Goal: Navigation & Orientation: Find specific page/section

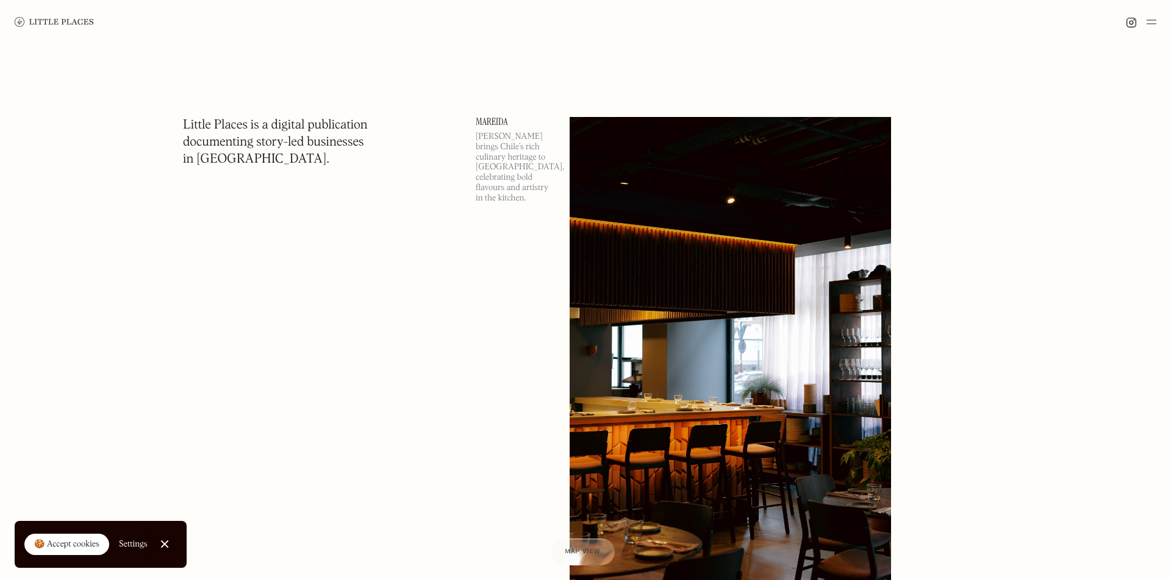
click at [1152, 18] on img at bounding box center [1151, 22] width 10 height 15
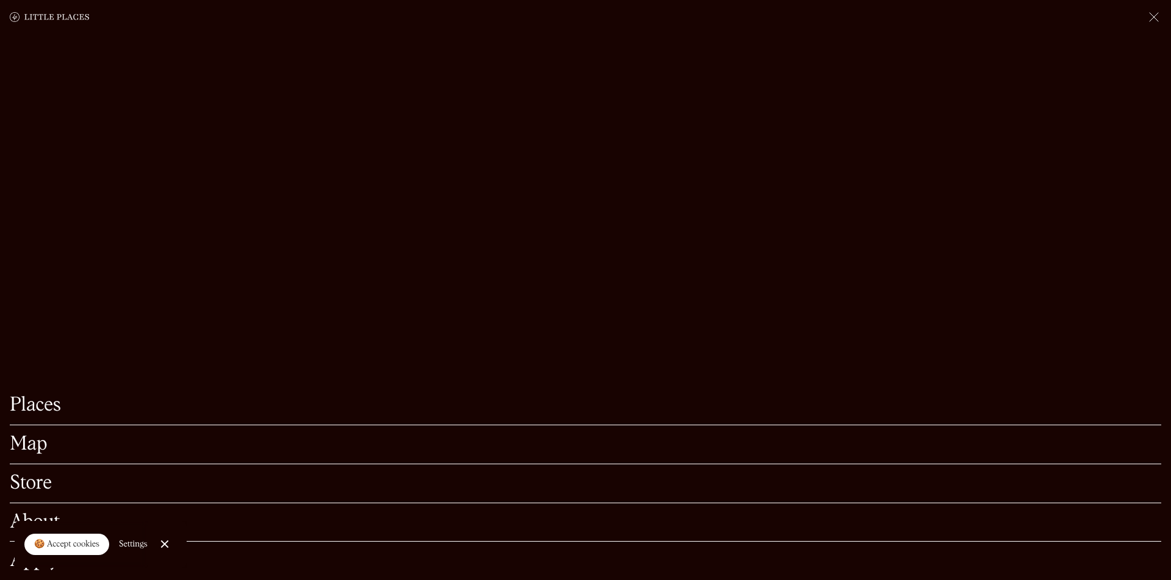
click at [28, 454] on link "Map" at bounding box center [585, 444] width 1151 height 19
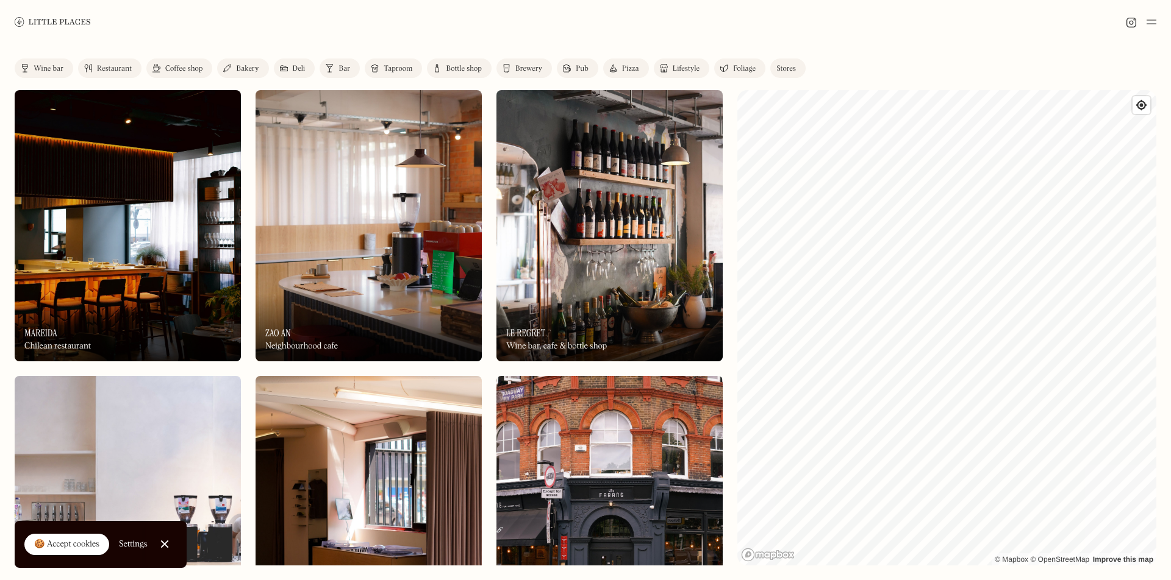
click at [294, 70] on div "Deli" at bounding box center [299, 68] width 13 height 7
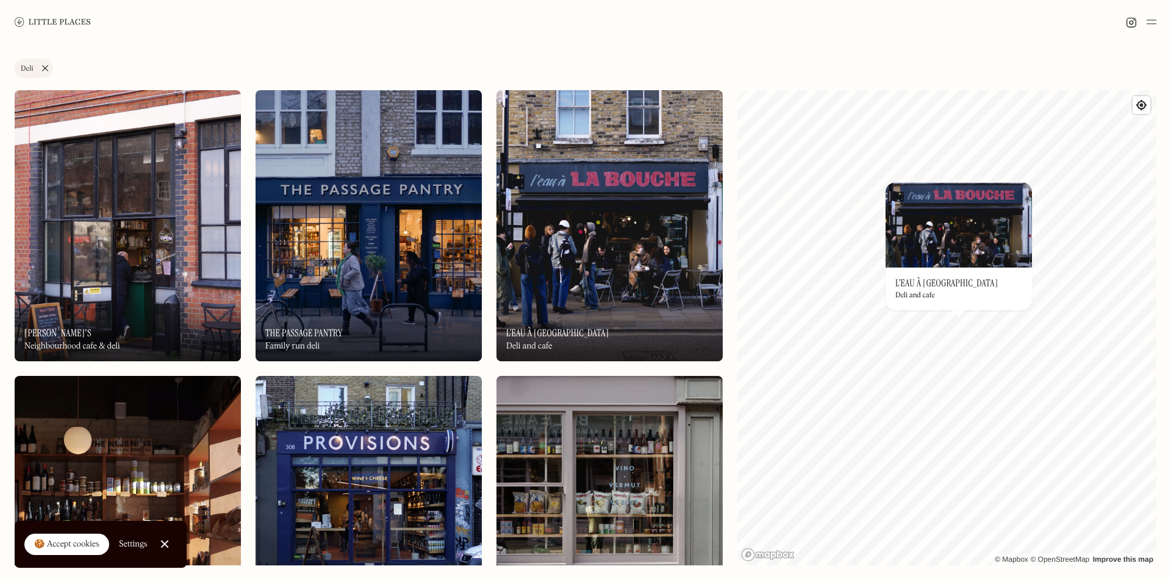
click at [41, 68] on link "Deli" at bounding box center [34, 69] width 38 height 20
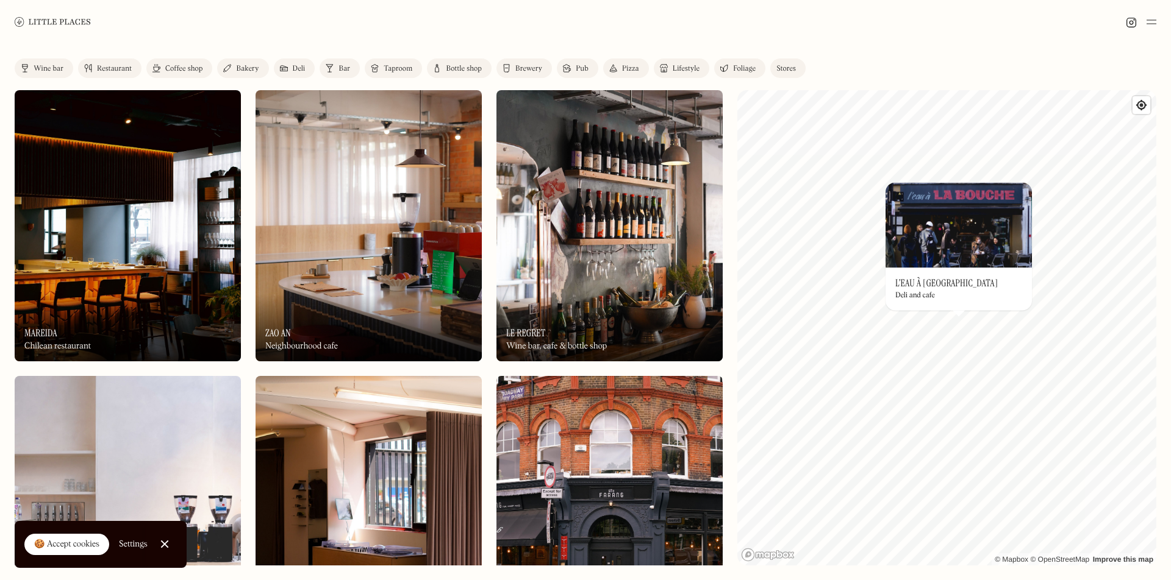
click at [194, 68] on div "Coffee shop" at bounding box center [183, 68] width 37 height 7
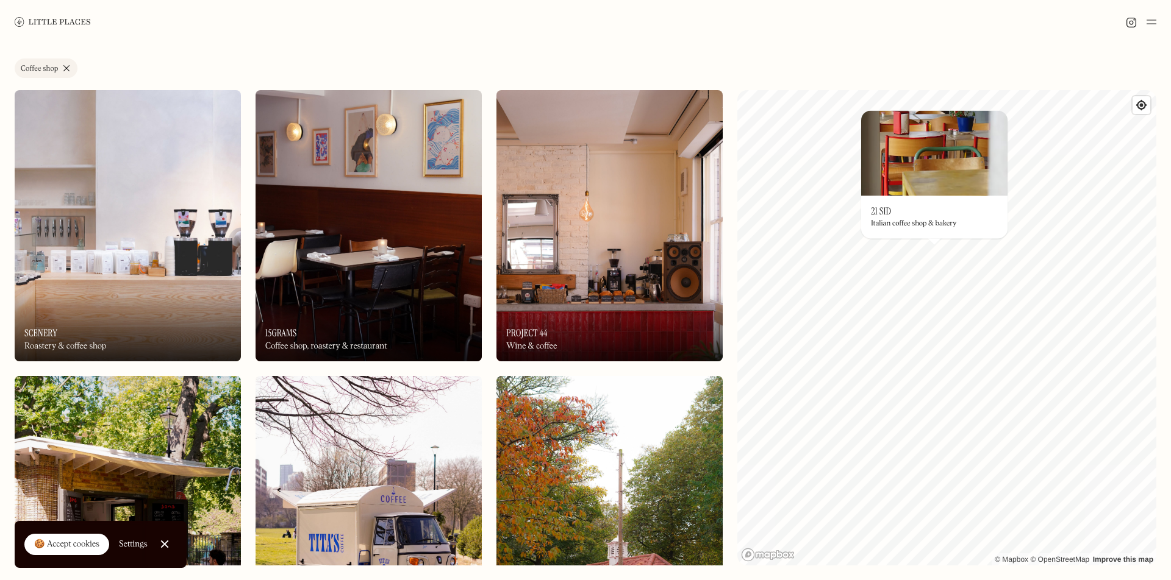
click at [60, 66] on link "Coffee shop" at bounding box center [46, 69] width 63 height 20
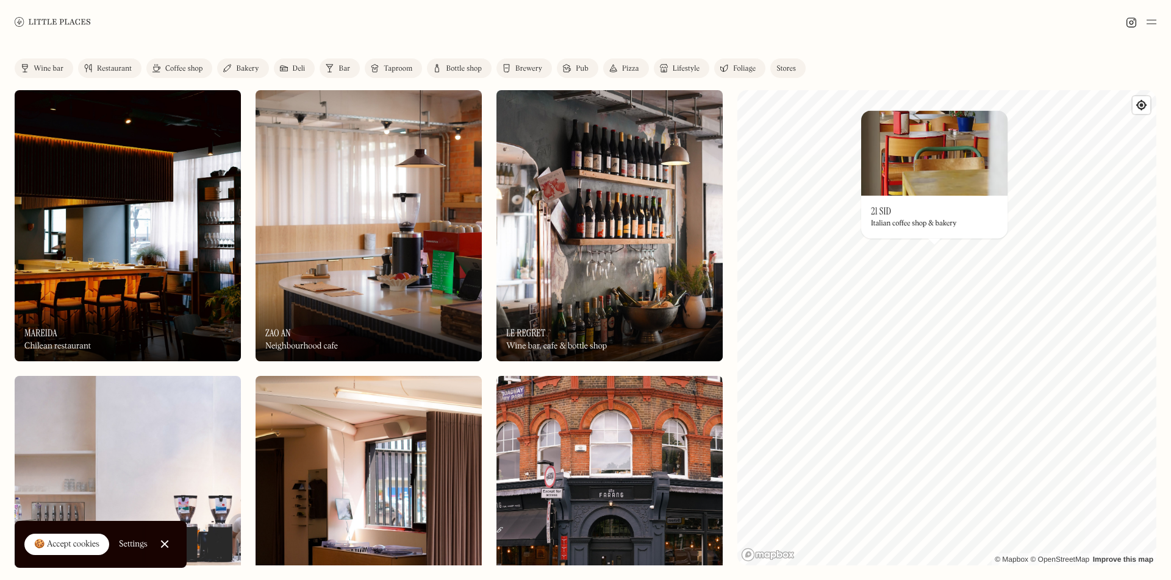
click at [243, 70] on div "Bakery" at bounding box center [247, 68] width 23 height 7
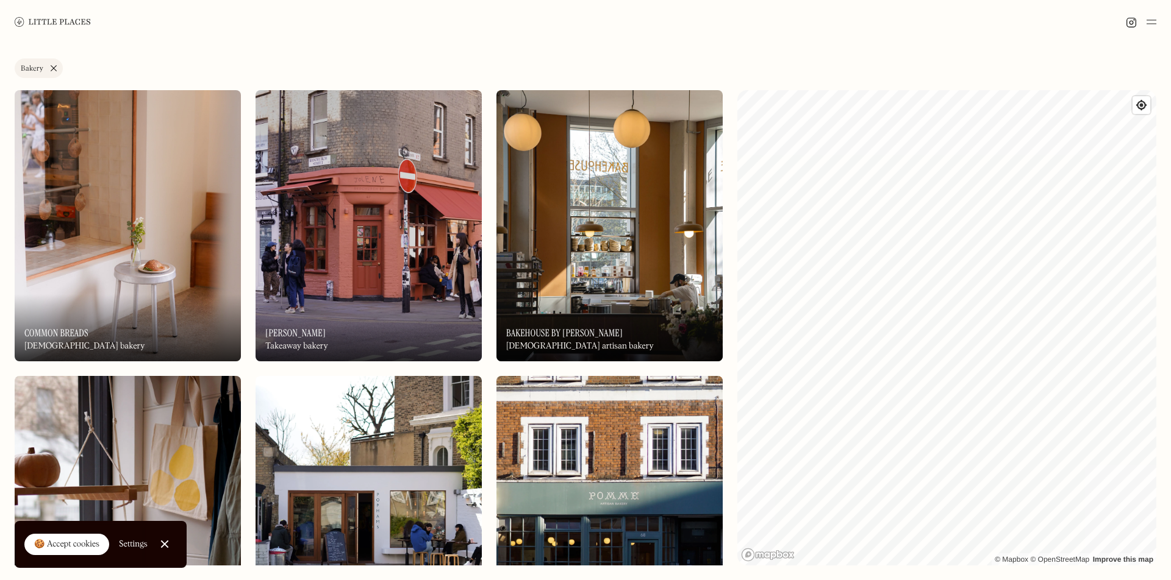
click at [34, 71] on div "Bakery" at bounding box center [32, 68] width 23 height 7
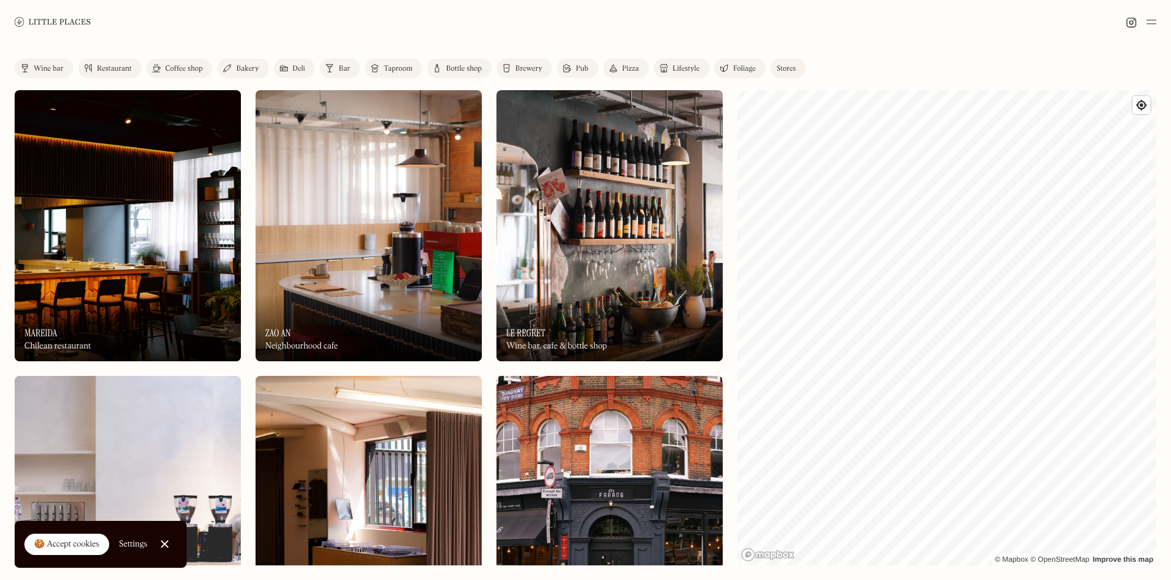
click at [676, 69] on div "Lifestyle" at bounding box center [685, 68] width 27 height 7
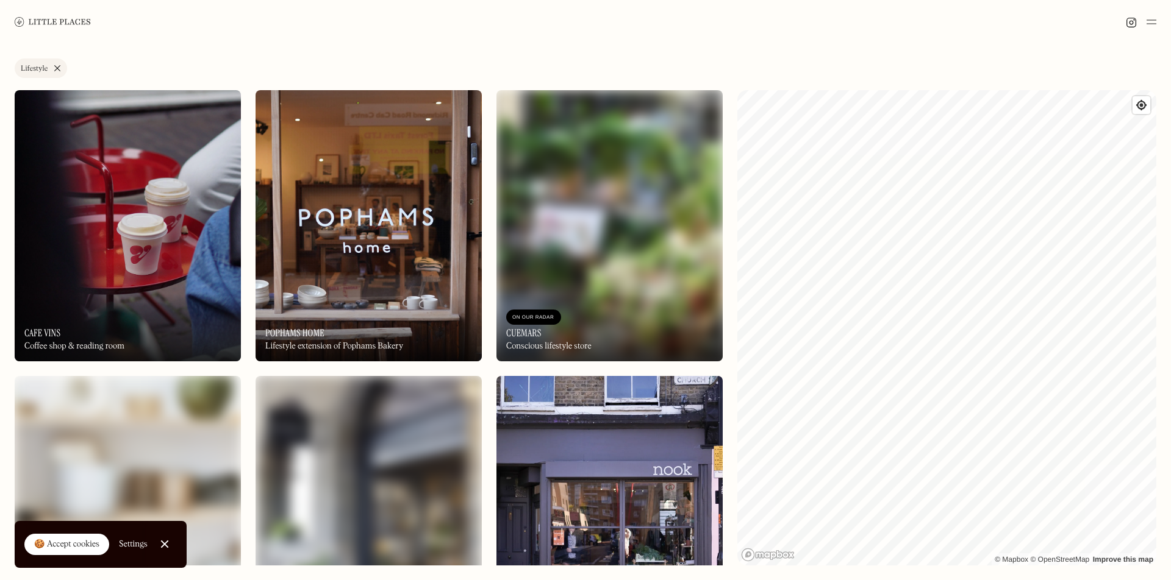
click at [32, 71] on div "Lifestyle" at bounding box center [34, 68] width 27 height 7
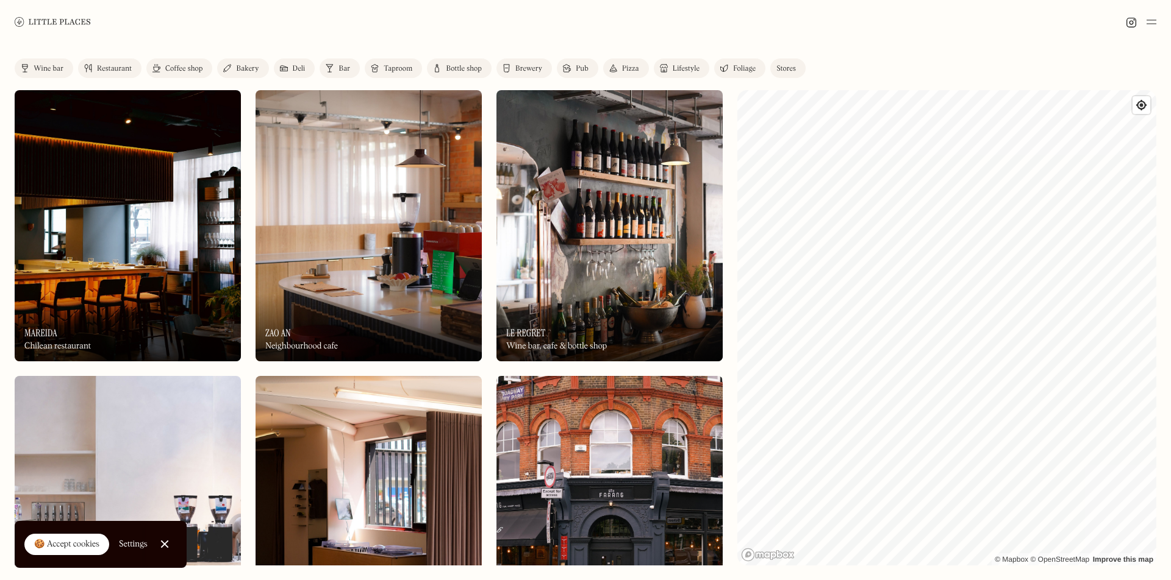
click at [782, 73] on link "Stores" at bounding box center [787, 69] width 35 height 20
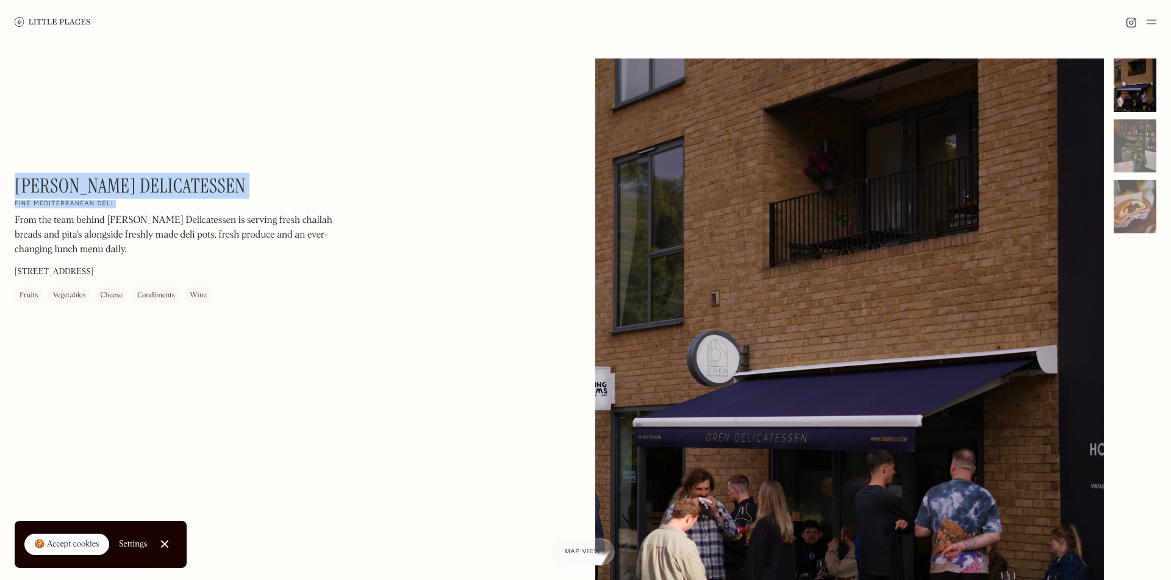
drag, startPoint x: 18, startPoint y: 185, endPoint x: 203, endPoint y: 186, distance: 185.3
click at [203, 186] on div "[PERSON_NAME] Delicatessen On Our Radar Fine Mediterranean deli From the team b…" at bounding box center [179, 238] width 329 height 129
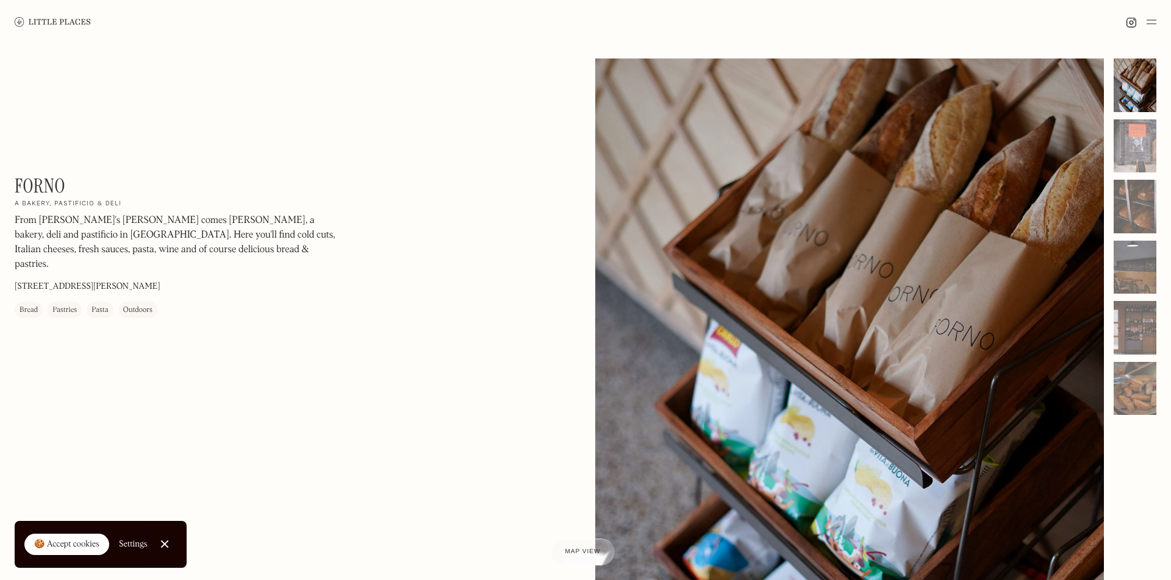
click at [34, 189] on h1 "Forno" at bounding box center [40, 185] width 51 height 23
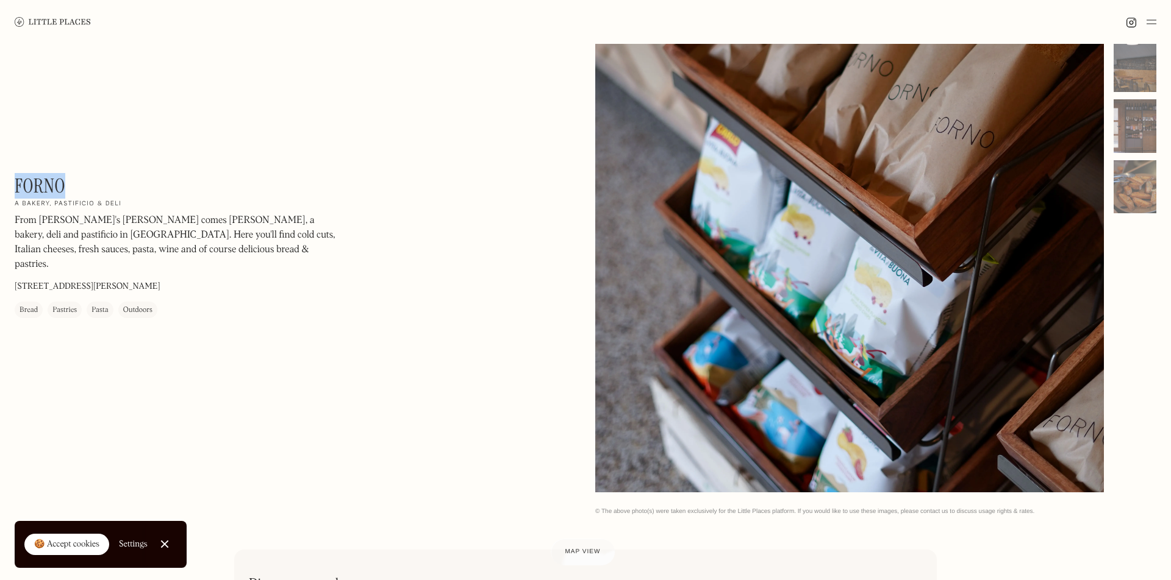
scroll to position [201, 0]
copy h1 "Forno"
